Goal: Find specific page/section: Find specific page/section

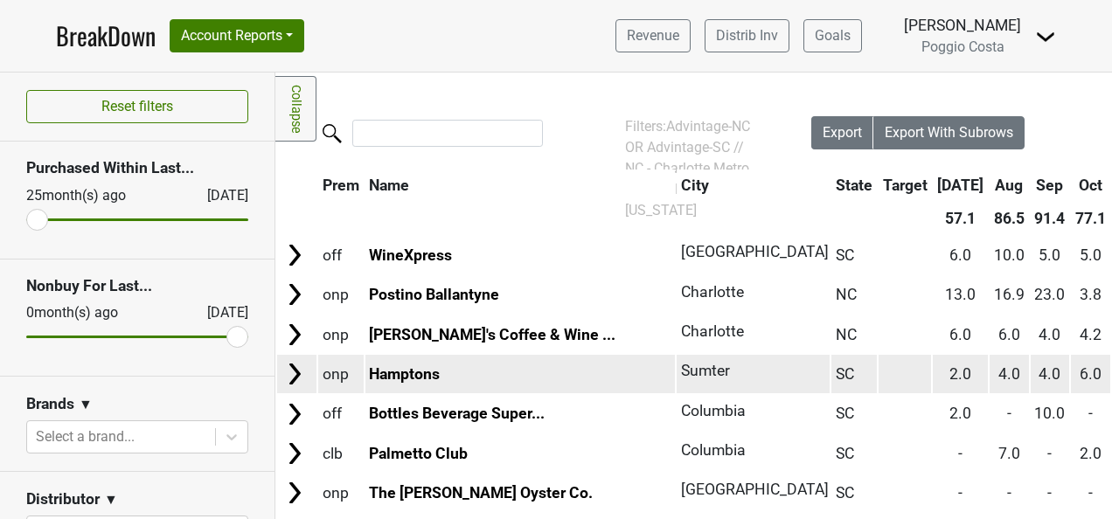
scroll to position [612, 0]
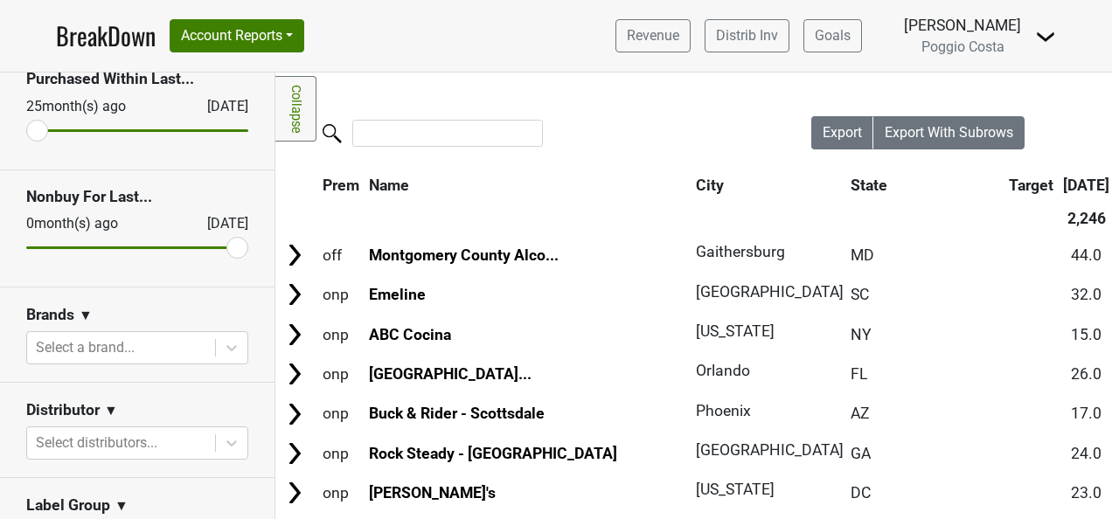
scroll to position [175, 0]
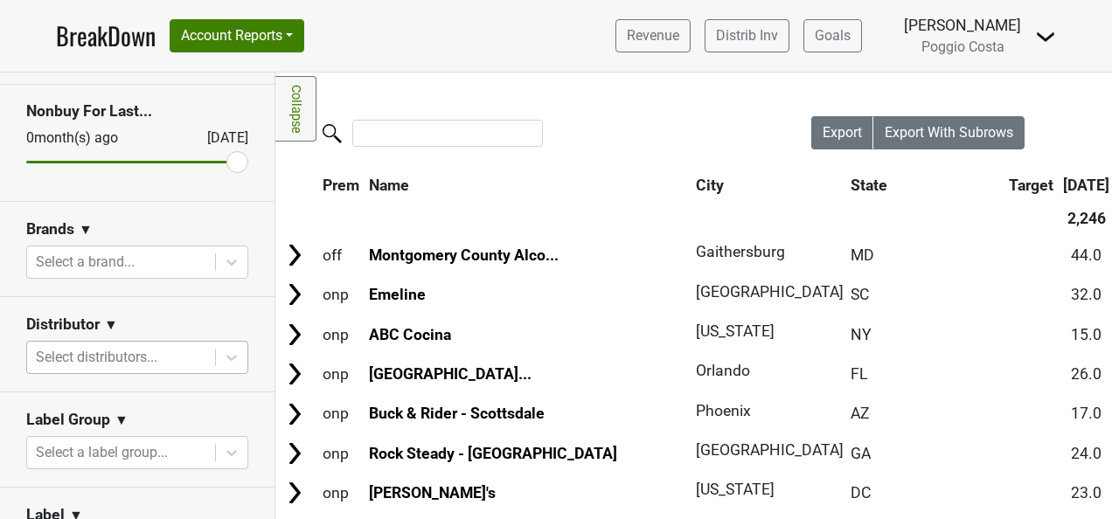
click at [131, 355] on div at bounding box center [121, 357] width 170 height 24
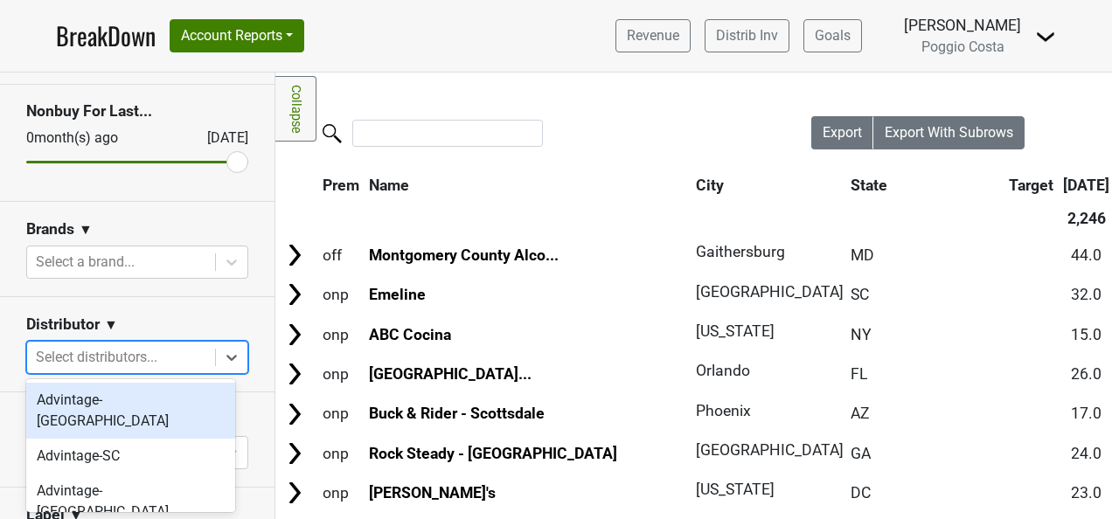
click at [130, 398] on div "Advintage-[GEOGRAPHIC_DATA]" at bounding box center [130, 411] width 209 height 56
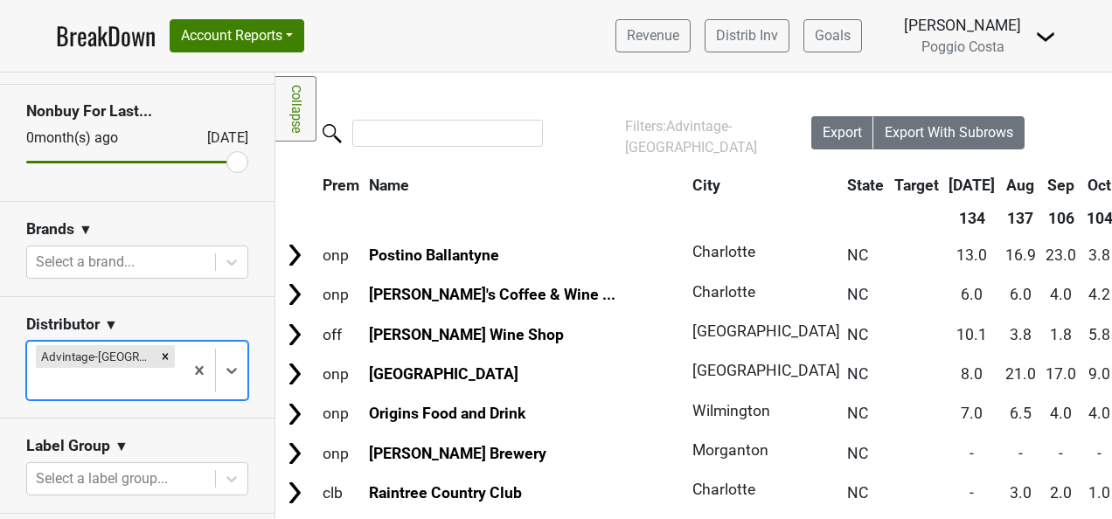
click at [157, 371] on div at bounding box center [105, 383] width 139 height 24
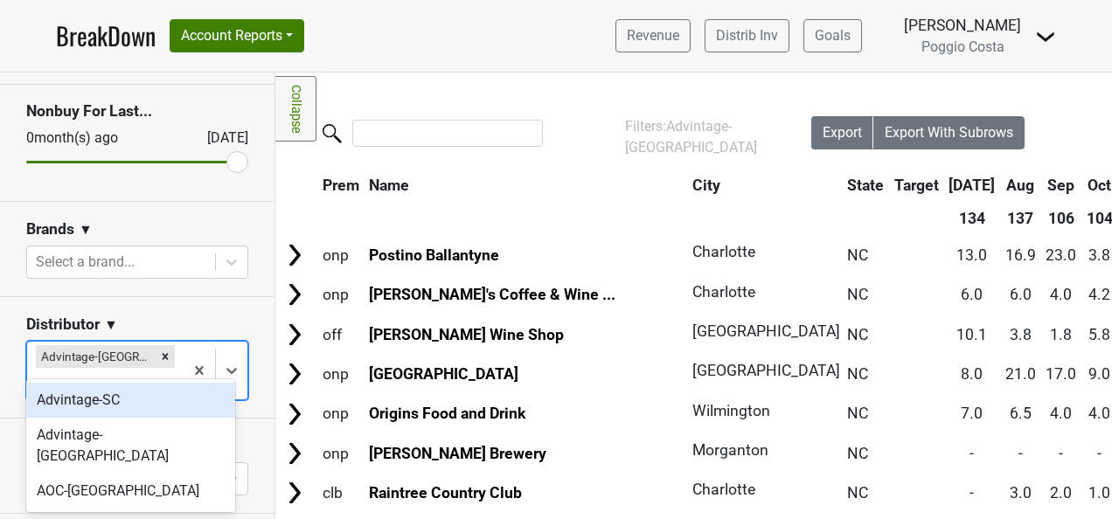
click at [159, 402] on div "Advintage-SC" at bounding box center [130, 400] width 209 height 35
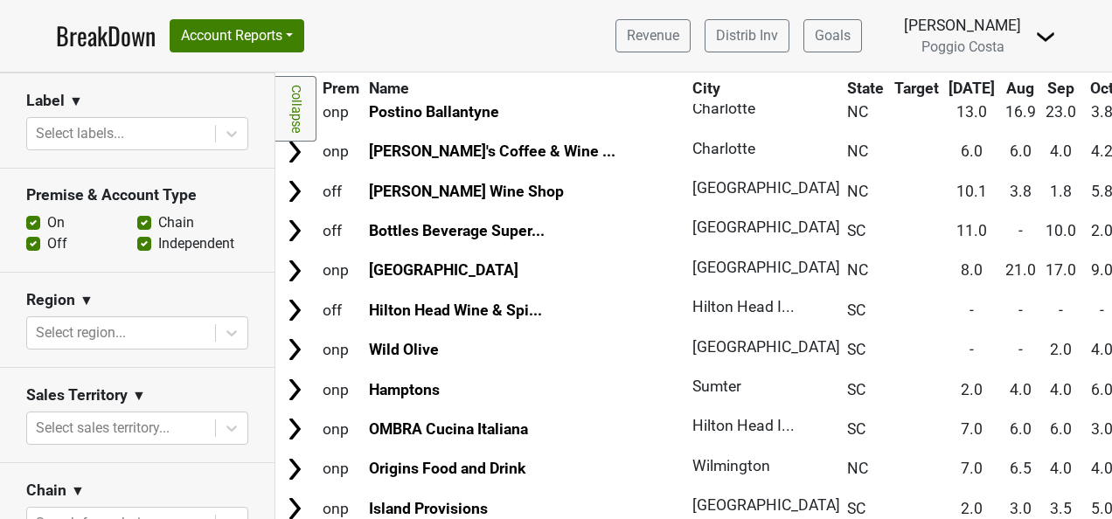
scroll to position [612, 0]
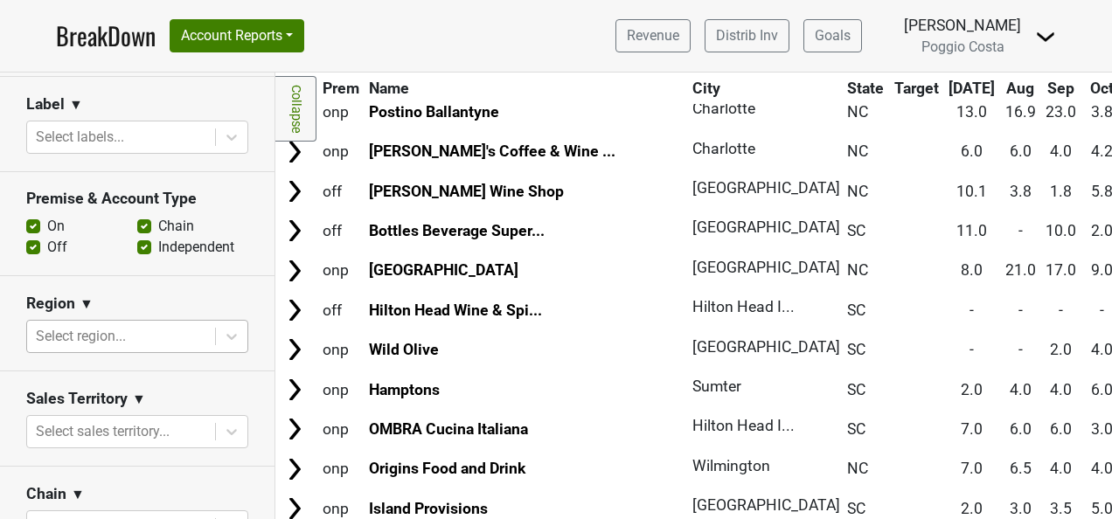
click at [182, 343] on div at bounding box center [121, 336] width 170 height 24
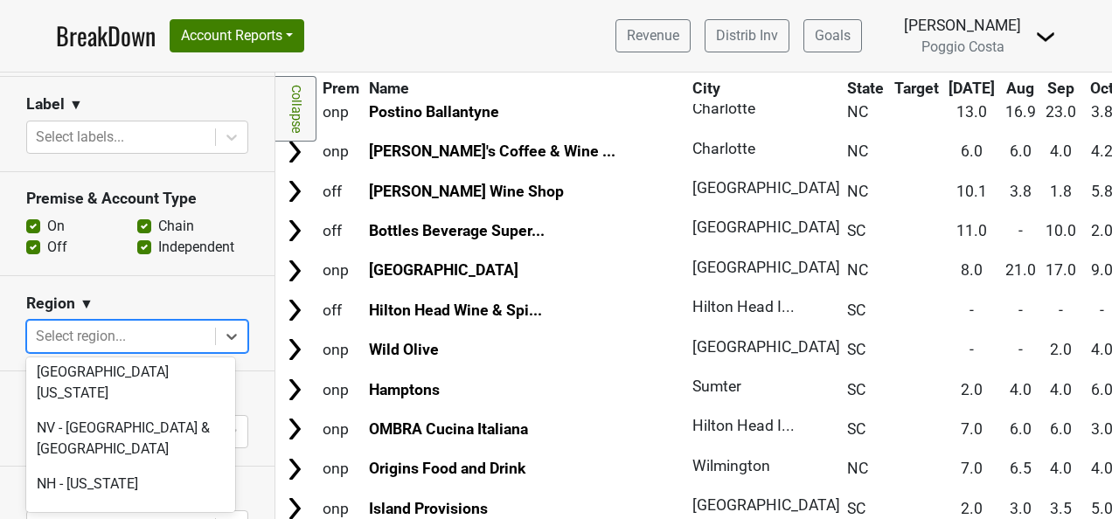
scroll to position [3670, 0]
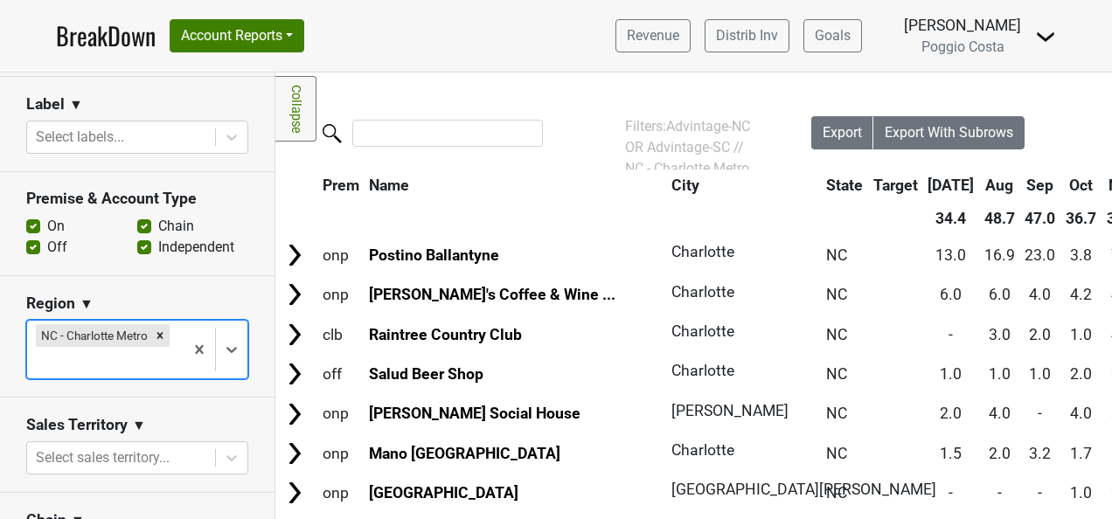
click at [170, 363] on div "NC - Charlotte Metro" at bounding box center [105, 350] width 156 height 58
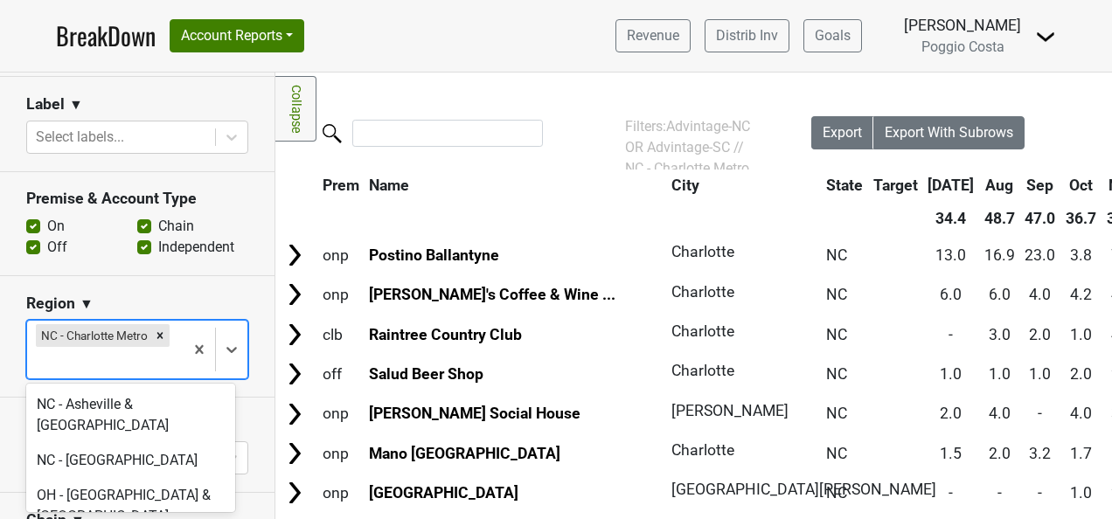
scroll to position [4282, 0]
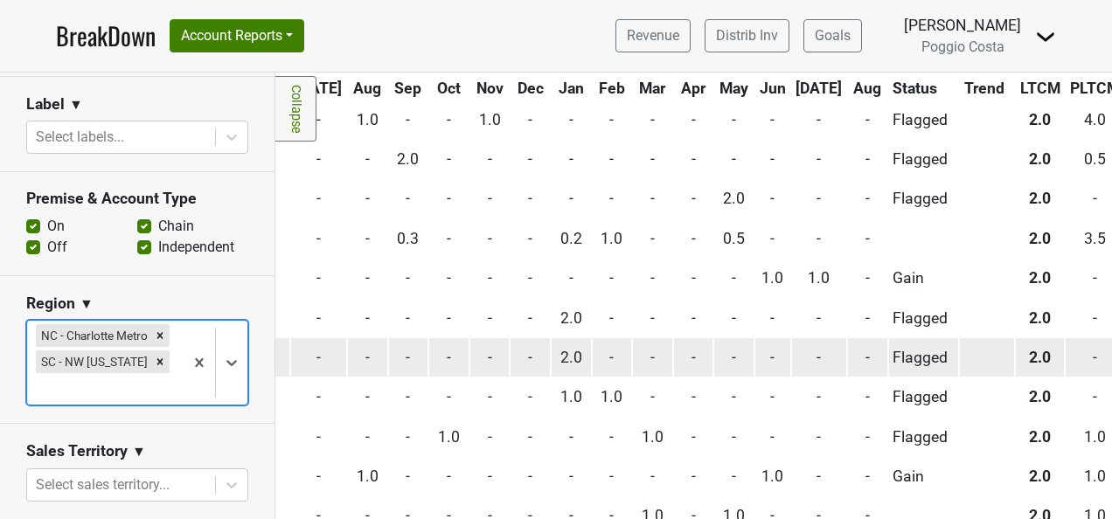
scroll to position [4544, 641]
